Goal: Transaction & Acquisition: Book appointment/travel/reservation

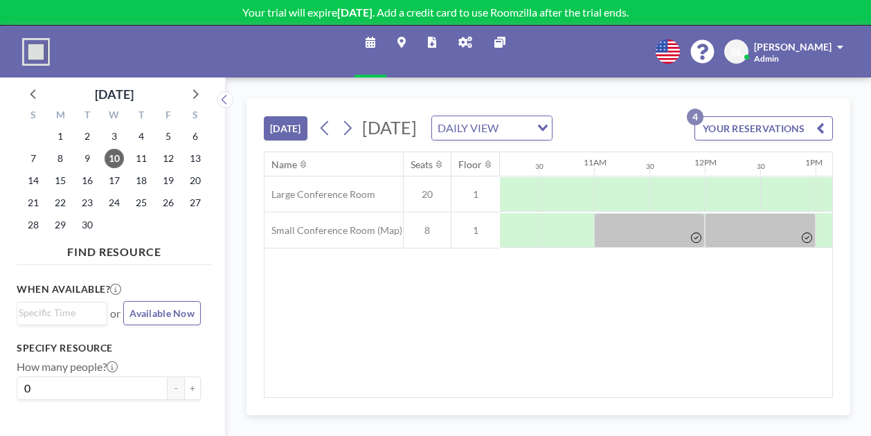
scroll to position [0, 1119]
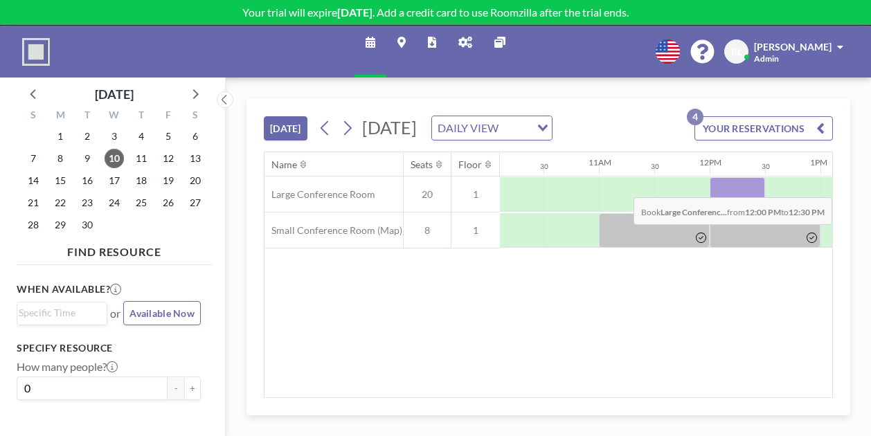
click at [733, 204] on div at bounding box center [736, 194] width 55 height 35
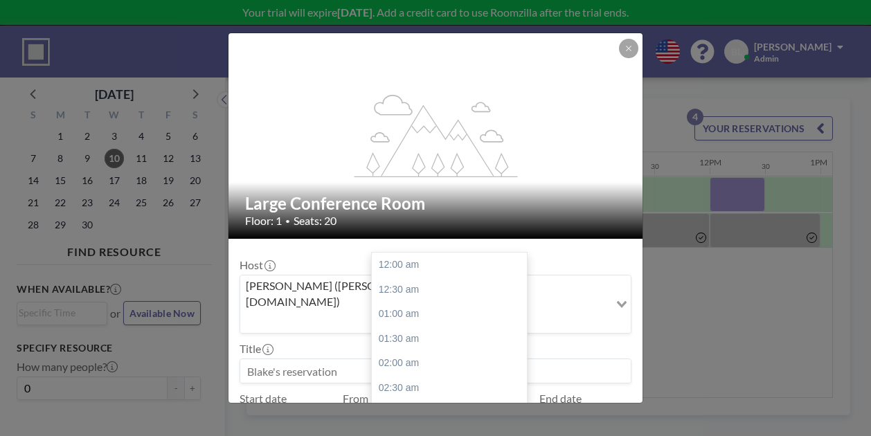
scroll to position [616, 0]
click at [448, 277] on div "01:00 pm" at bounding box center [453, 289] width 162 height 25
type input "01:00 pm"
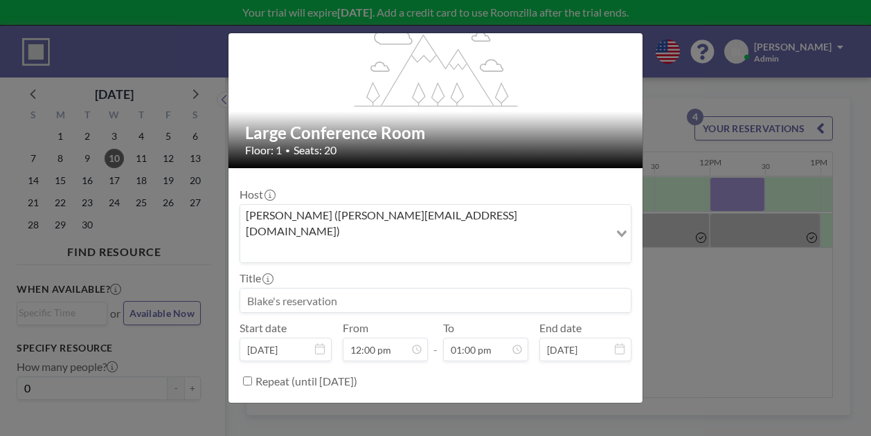
scroll to position [0, 0]
click at [613, 404] on button "BOOK NOW" at bounding box center [596, 416] width 70 height 24
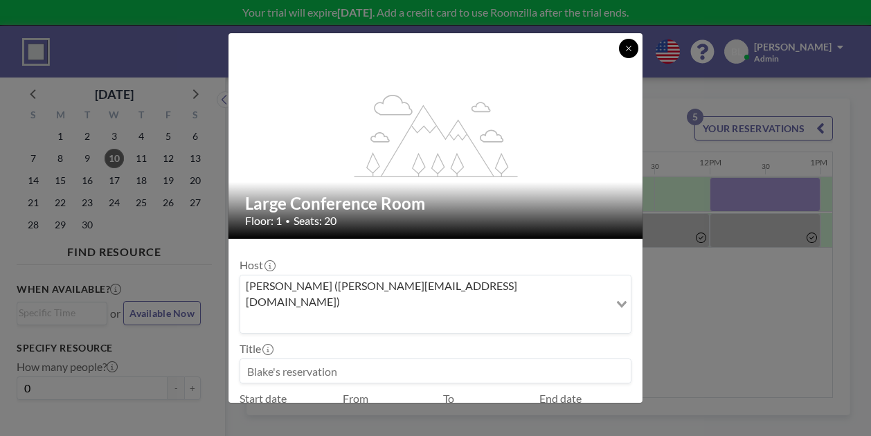
click at [631, 46] on icon at bounding box center [628, 48] width 8 height 8
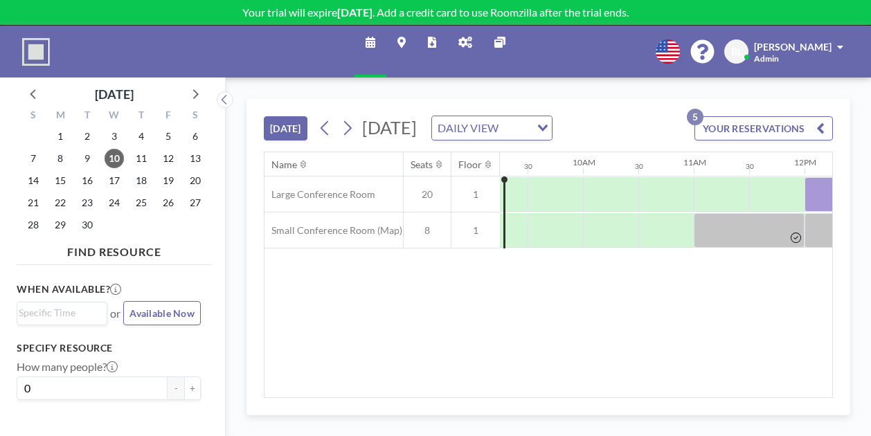
scroll to position [0, 1022]
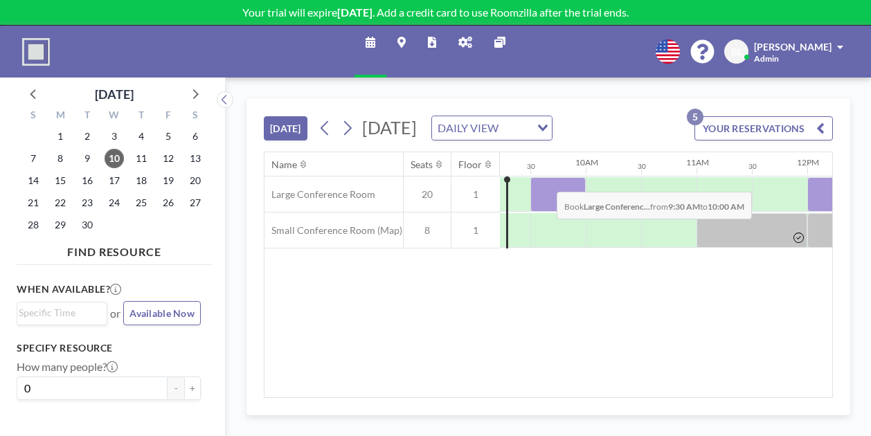
click at [545, 199] on div at bounding box center [557, 194] width 55 height 35
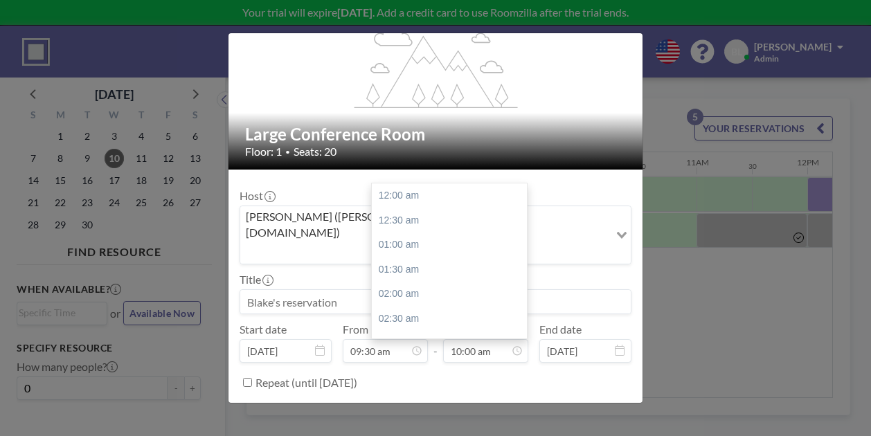
scroll to position [493, 0]
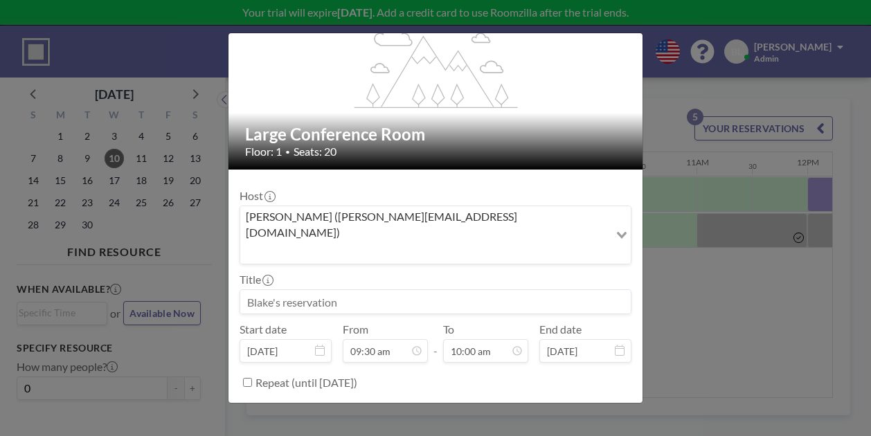
click at [577, 405] on button "BOOK NOW" at bounding box center [596, 417] width 70 height 24
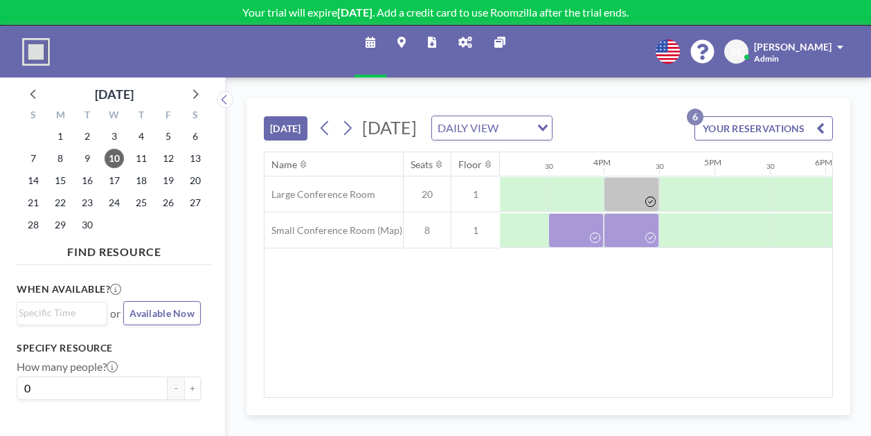
scroll to position [0, 1666]
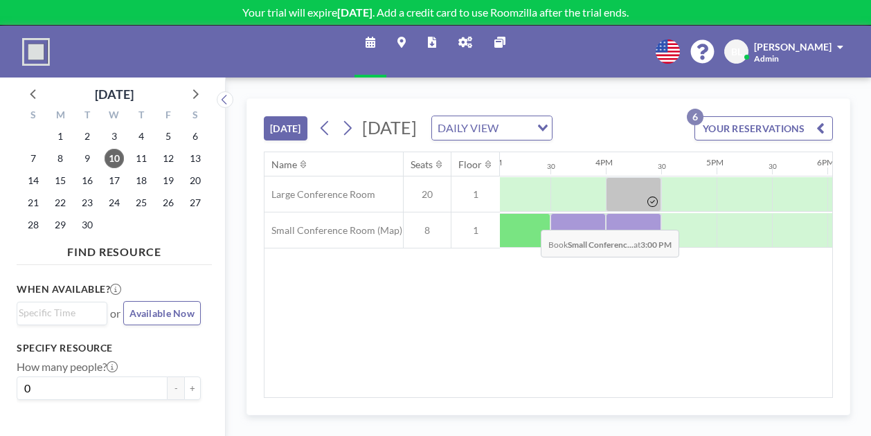
click at [530, 237] on div at bounding box center [522, 230] width 55 height 35
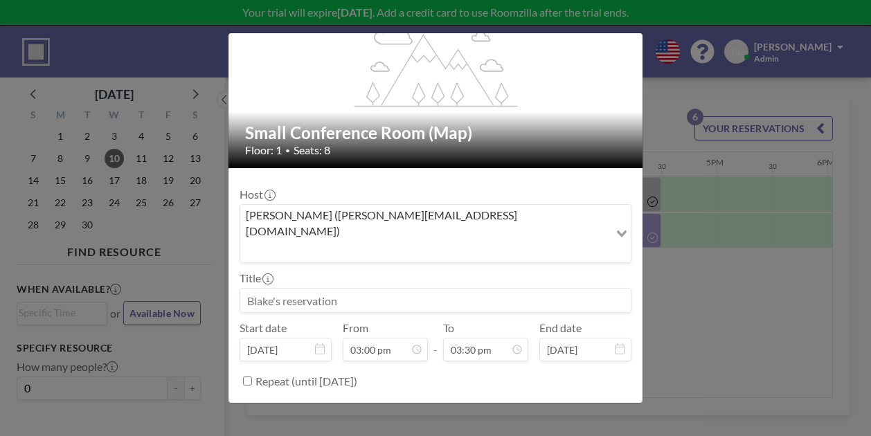
scroll to position [763, 0]
click at [615, 404] on button "BOOK NOW" at bounding box center [596, 416] width 70 height 24
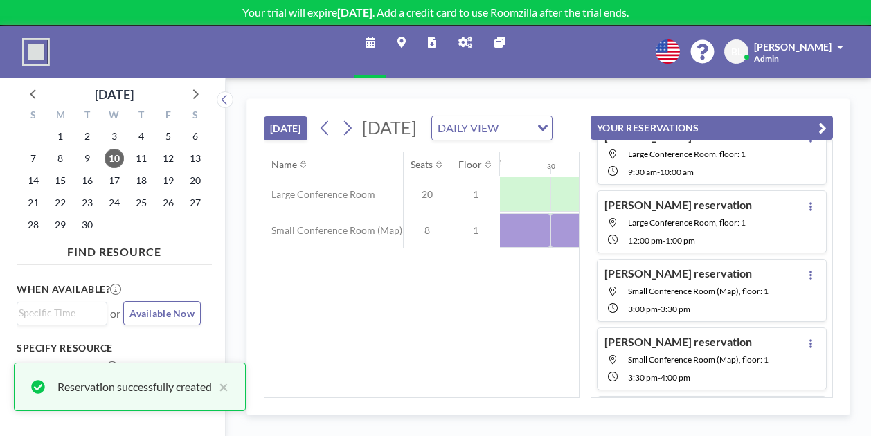
scroll to position [60, 0]
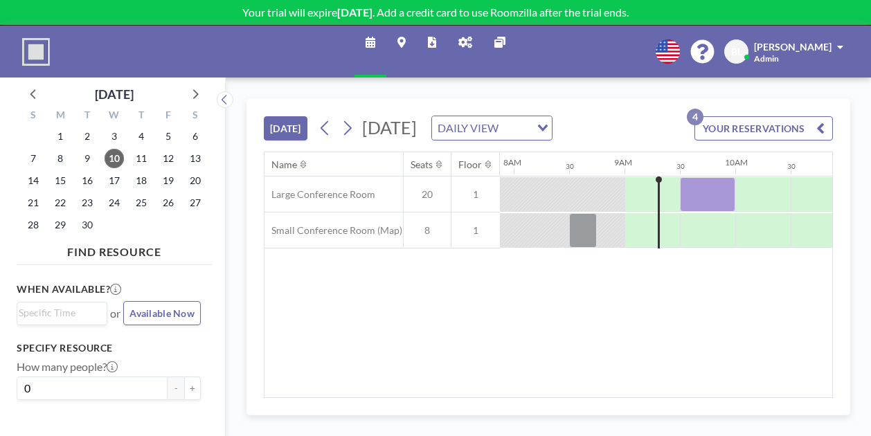
scroll to position [0, 941]
